Goal: Information Seeking & Learning: Learn about a topic

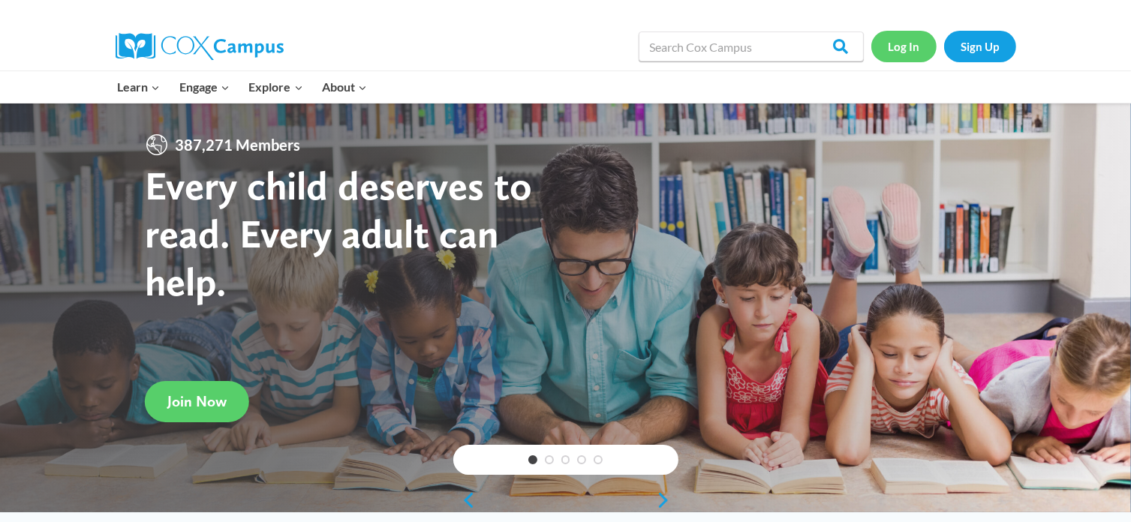
click at [915, 49] on link "Log In" at bounding box center [903, 46] width 65 height 31
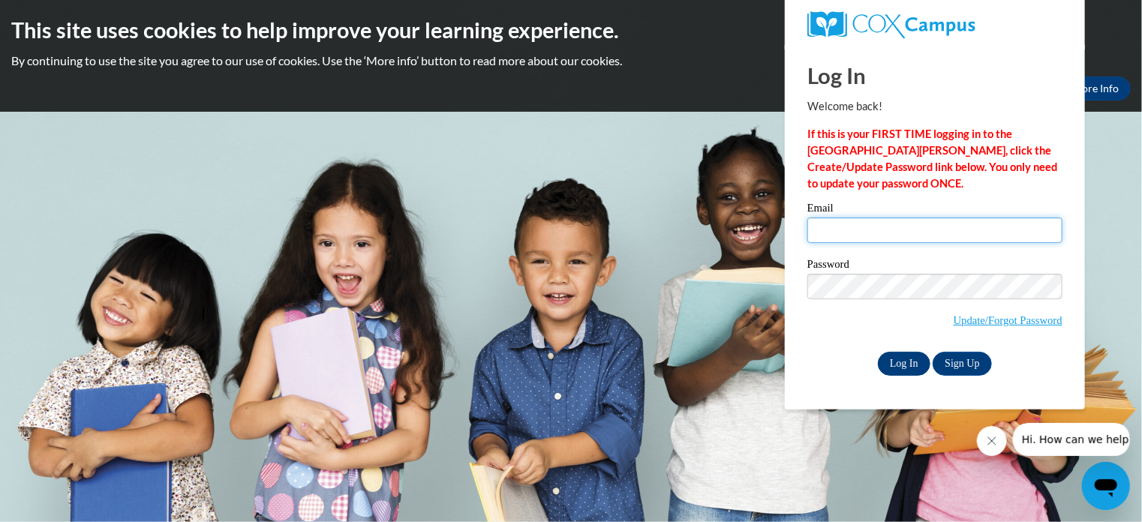
type input "brittany.williams@atlantamission.org"
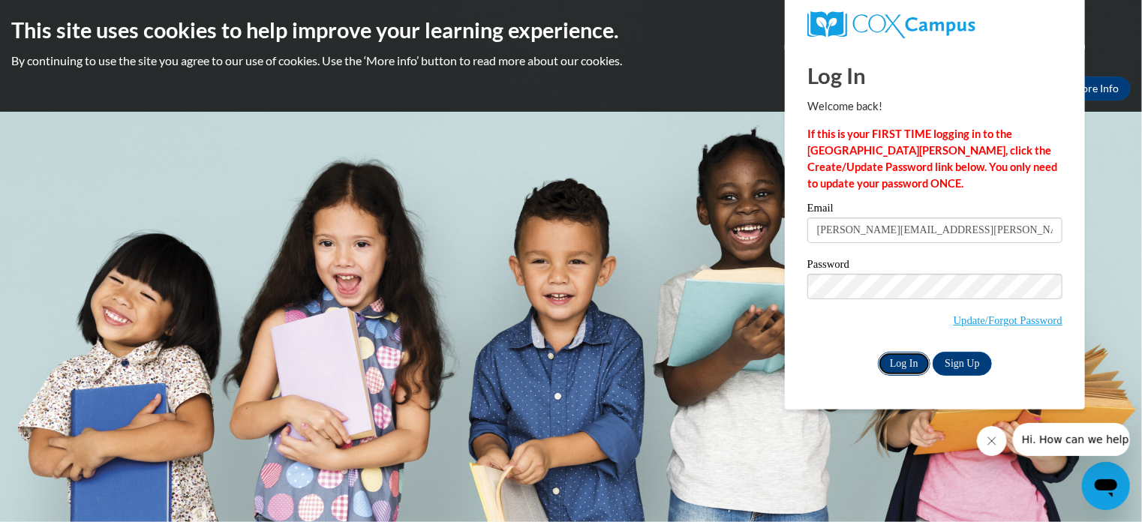
click at [893, 359] on input "Log In" at bounding box center [904, 364] width 53 height 24
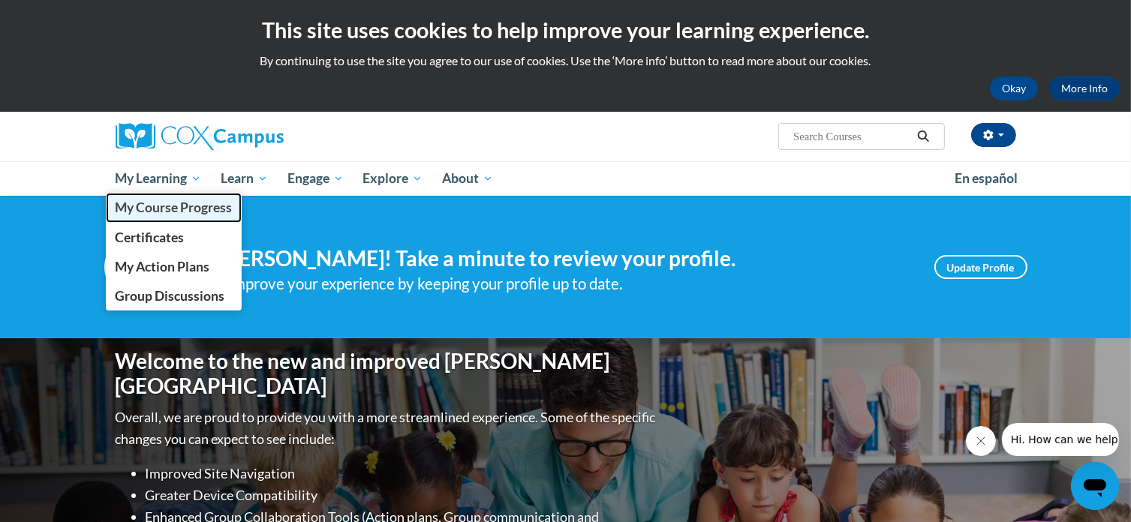
click at [173, 212] on span "My Course Progress" at bounding box center [173, 208] width 117 height 16
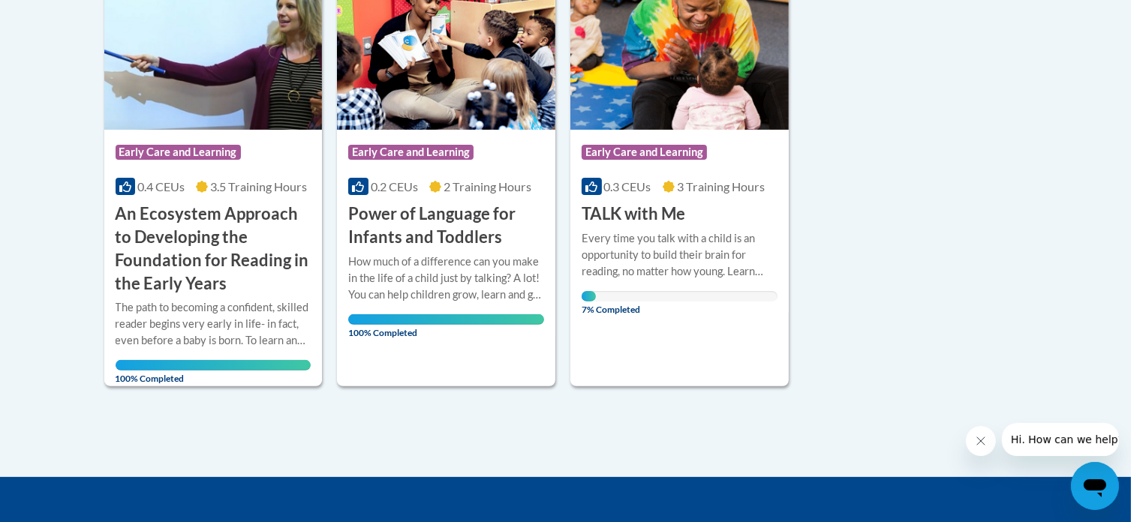
scroll to position [408, 0]
click at [726, 222] on div "Course Category: Early Care and Learning 0.3 CEUs 3 Training Hours COURSE TALK …" at bounding box center [679, 178] width 218 height 96
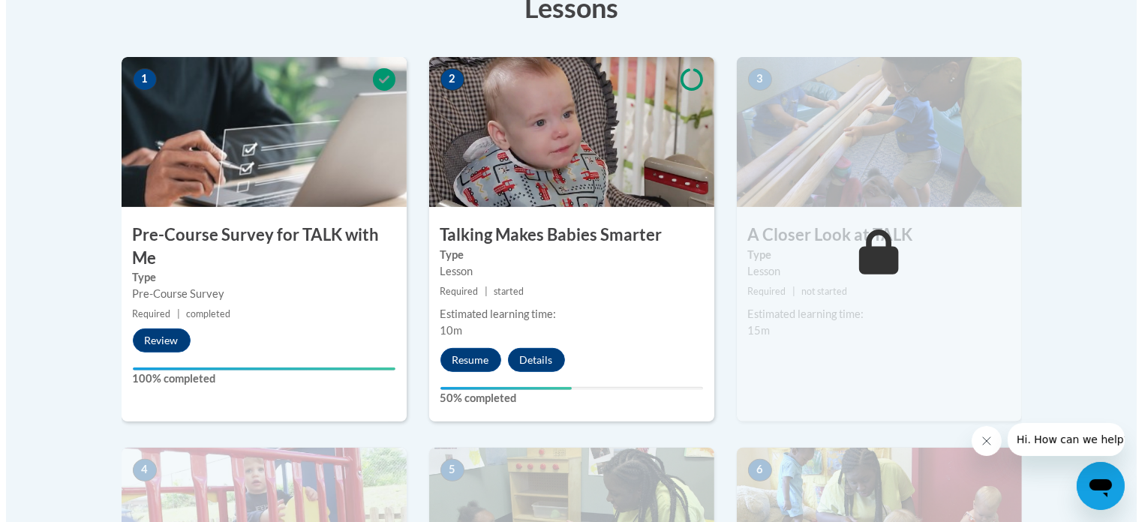
scroll to position [449, 0]
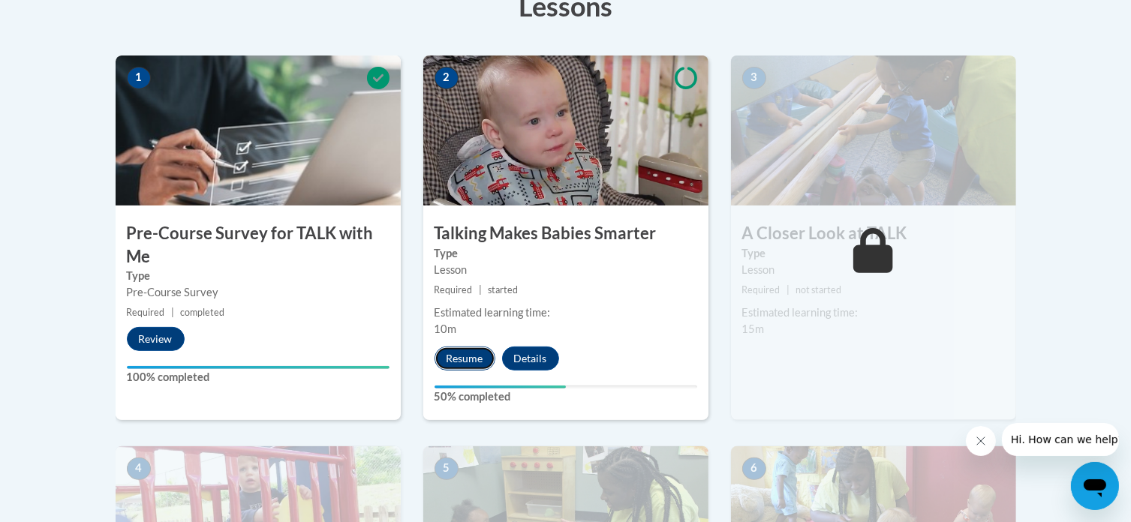
click at [458, 347] on button "Resume" at bounding box center [464, 359] width 61 height 24
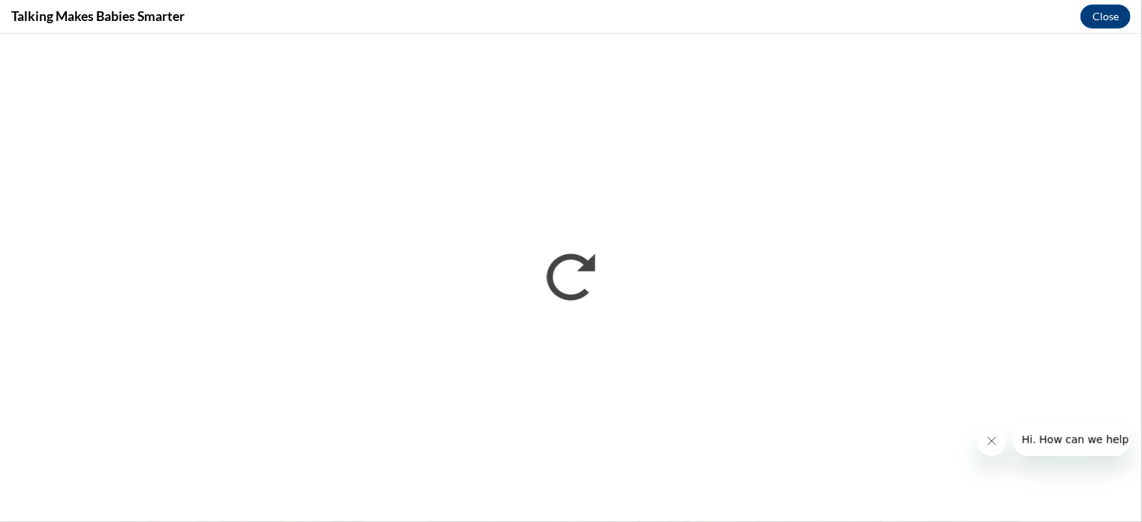
scroll to position [0, 0]
